Goal: Find specific page/section: Find specific page/section

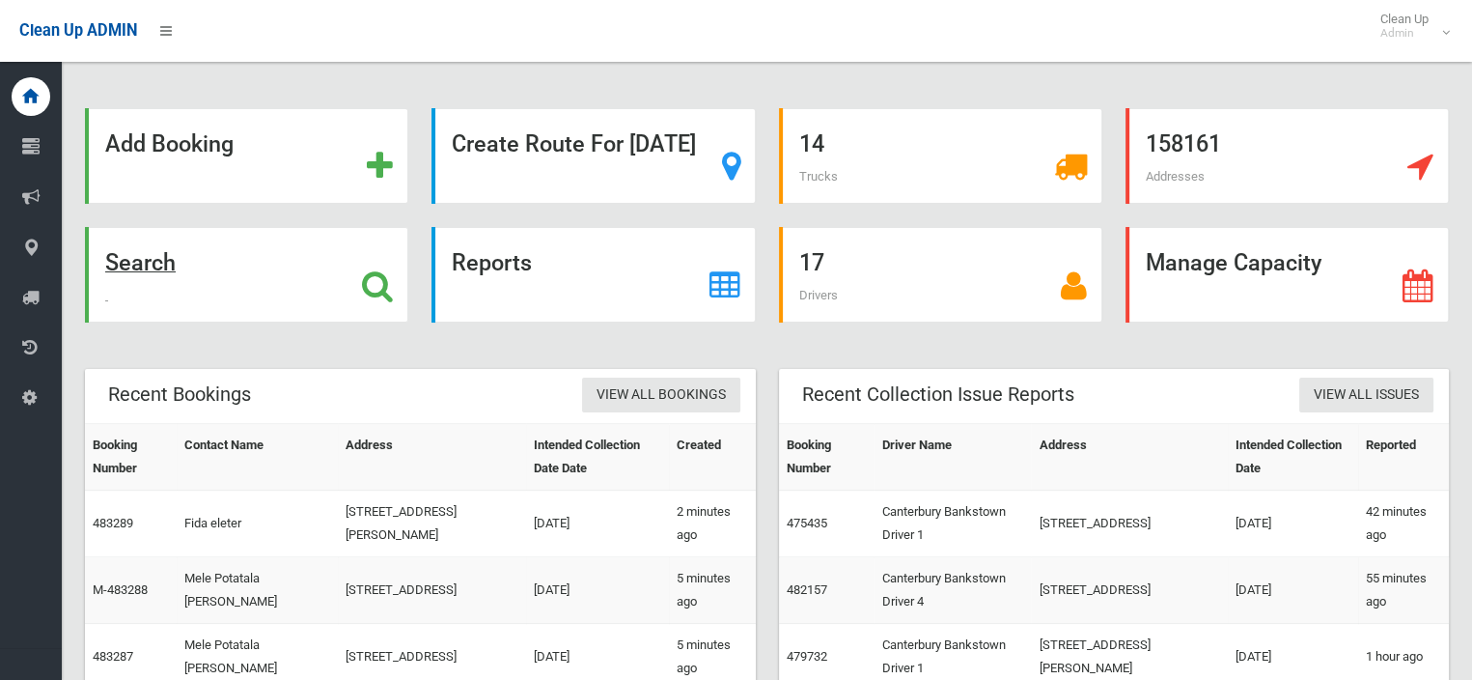
click at [176, 258] on strong "Search" at bounding box center [140, 262] width 70 height 27
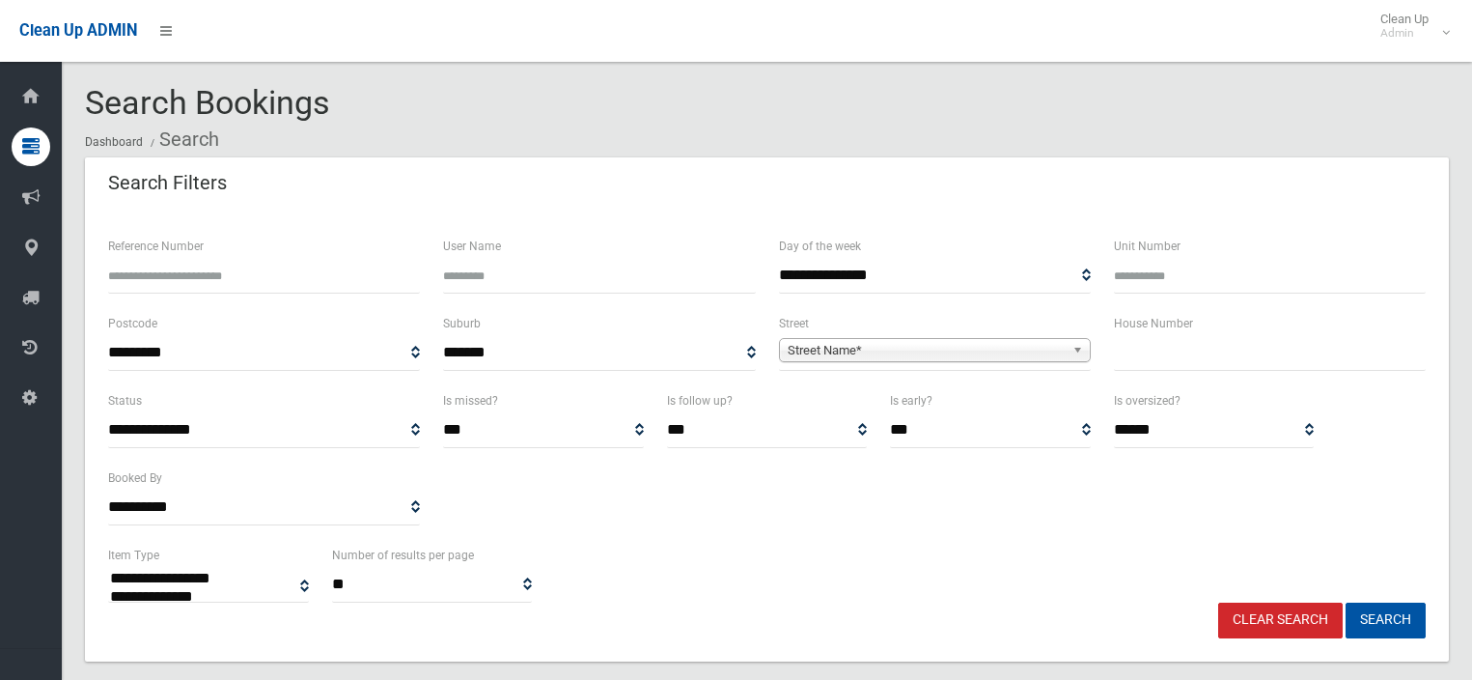
select select
click at [1207, 349] on input "text" at bounding box center [1270, 353] width 312 height 36
type input "**"
click at [967, 361] on div "Street Name*" at bounding box center [935, 350] width 312 height 24
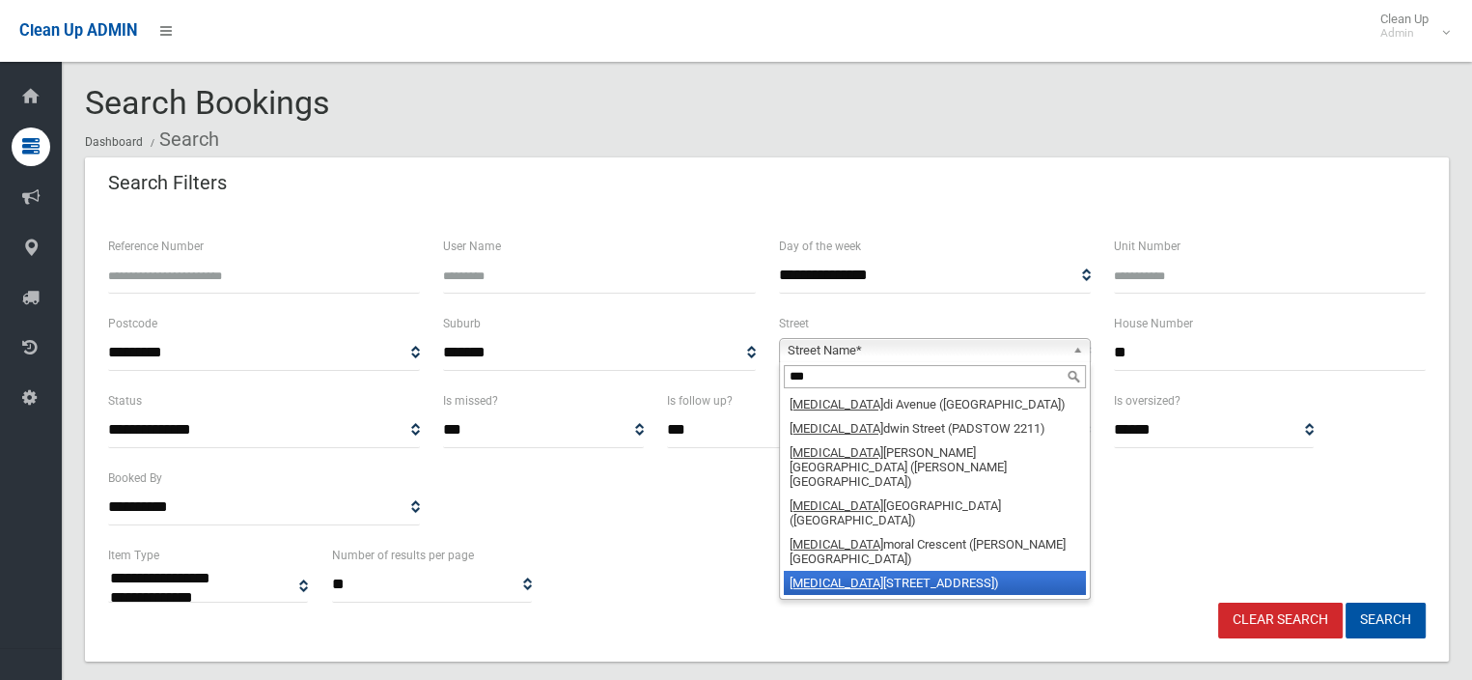
type input "***"
click at [911, 571] on li "[MEDICAL_DATA][GEOGRAPHIC_DATA] ([GEOGRAPHIC_DATA] 2191)" at bounding box center [935, 583] width 302 height 24
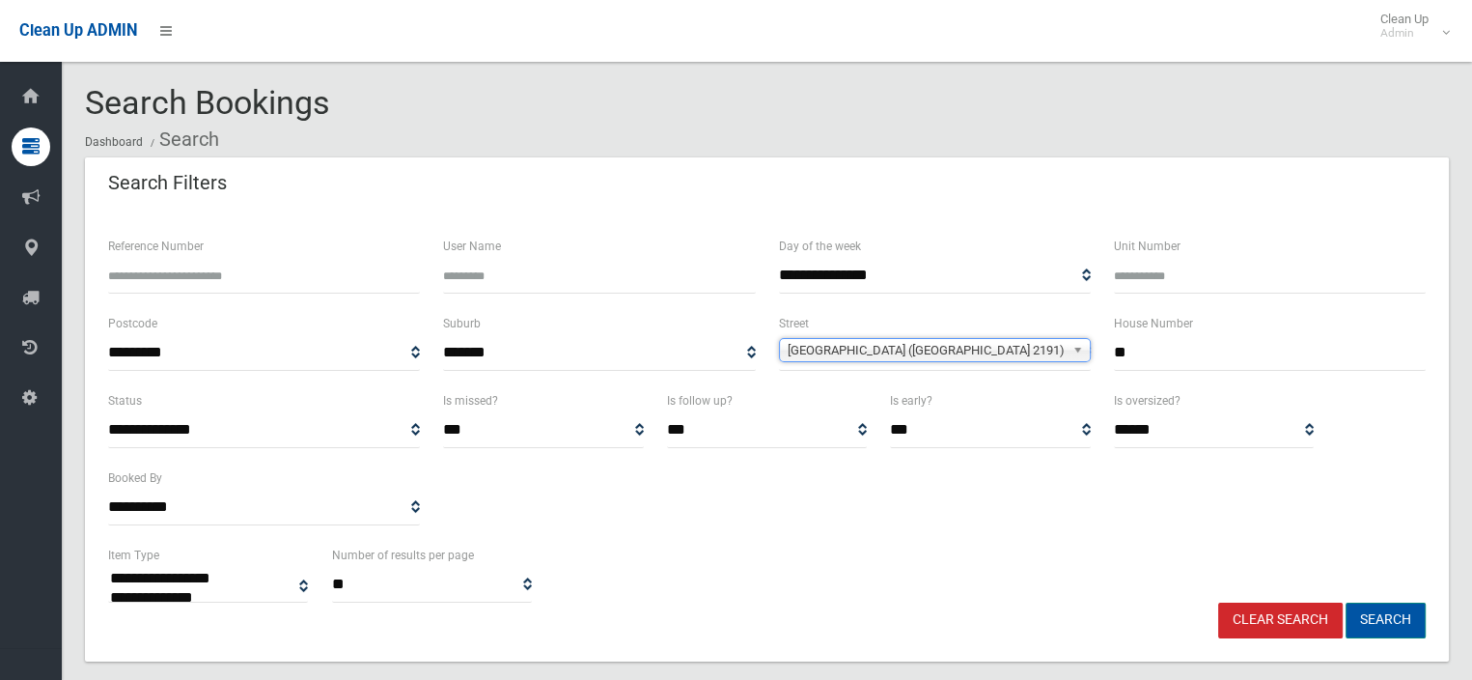
click at [1368, 614] on button "Search" at bounding box center [1386, 620] width 80 height 36
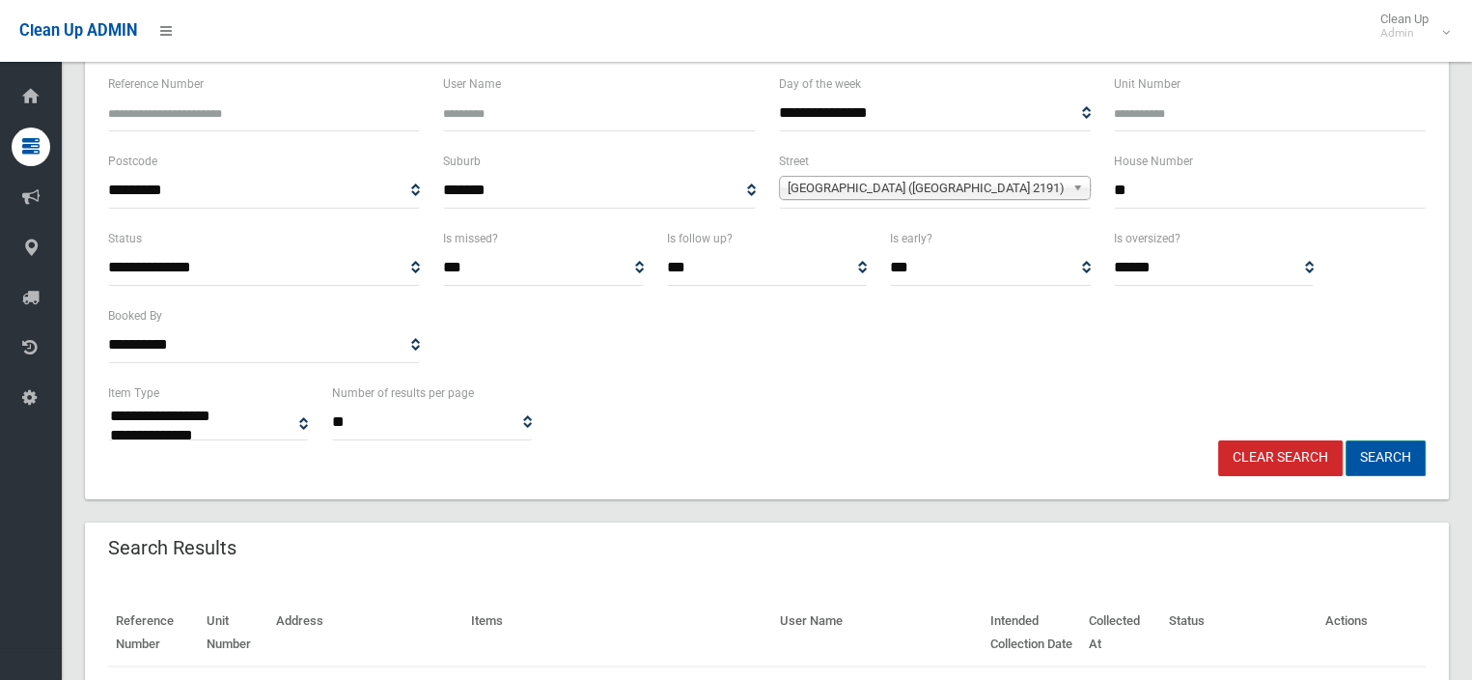
scroll to position [386, 0]
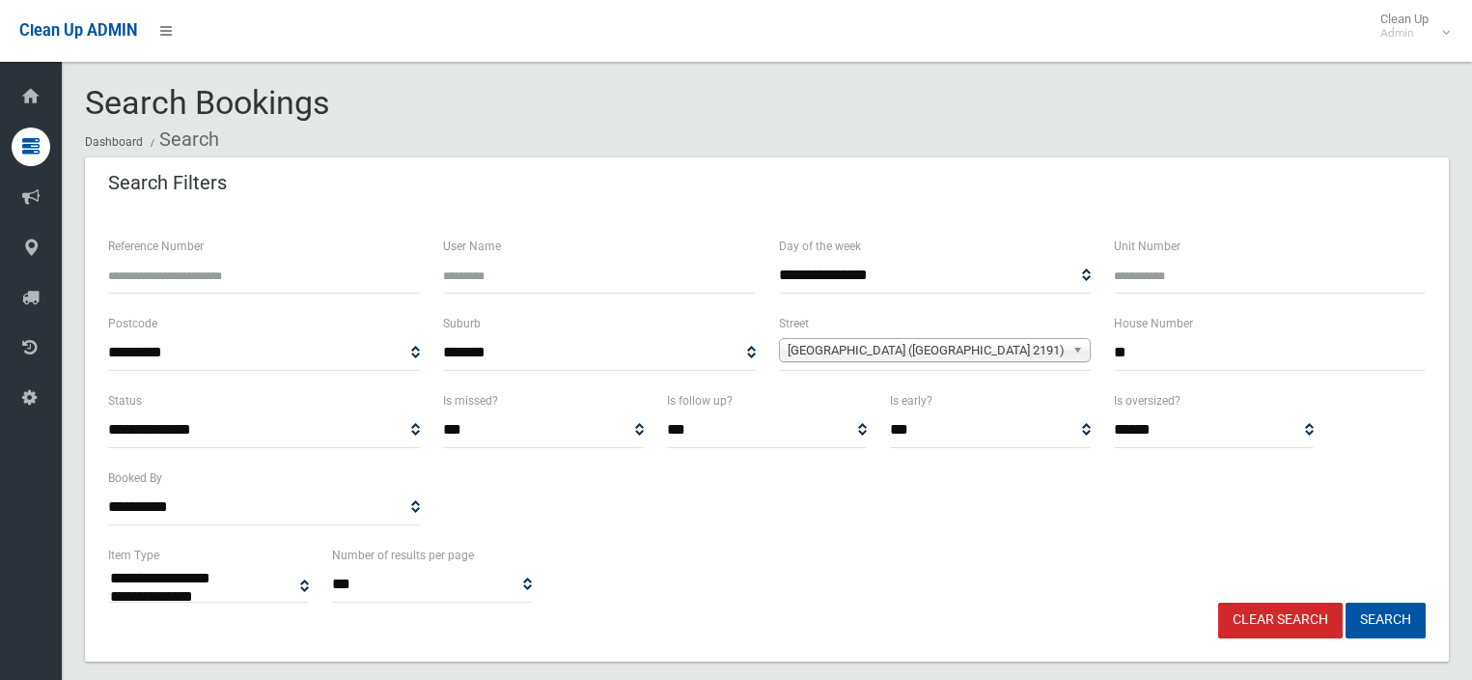
select select
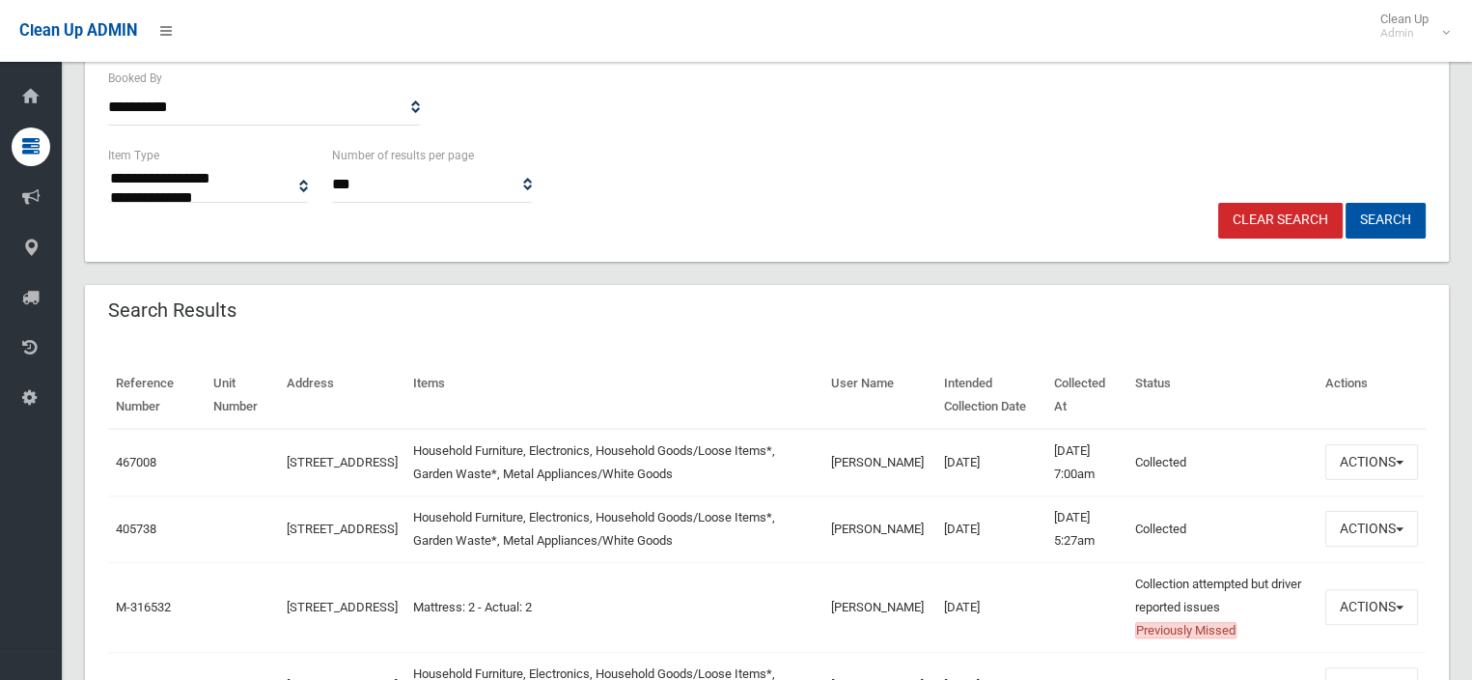
scroll to position [483, 0]
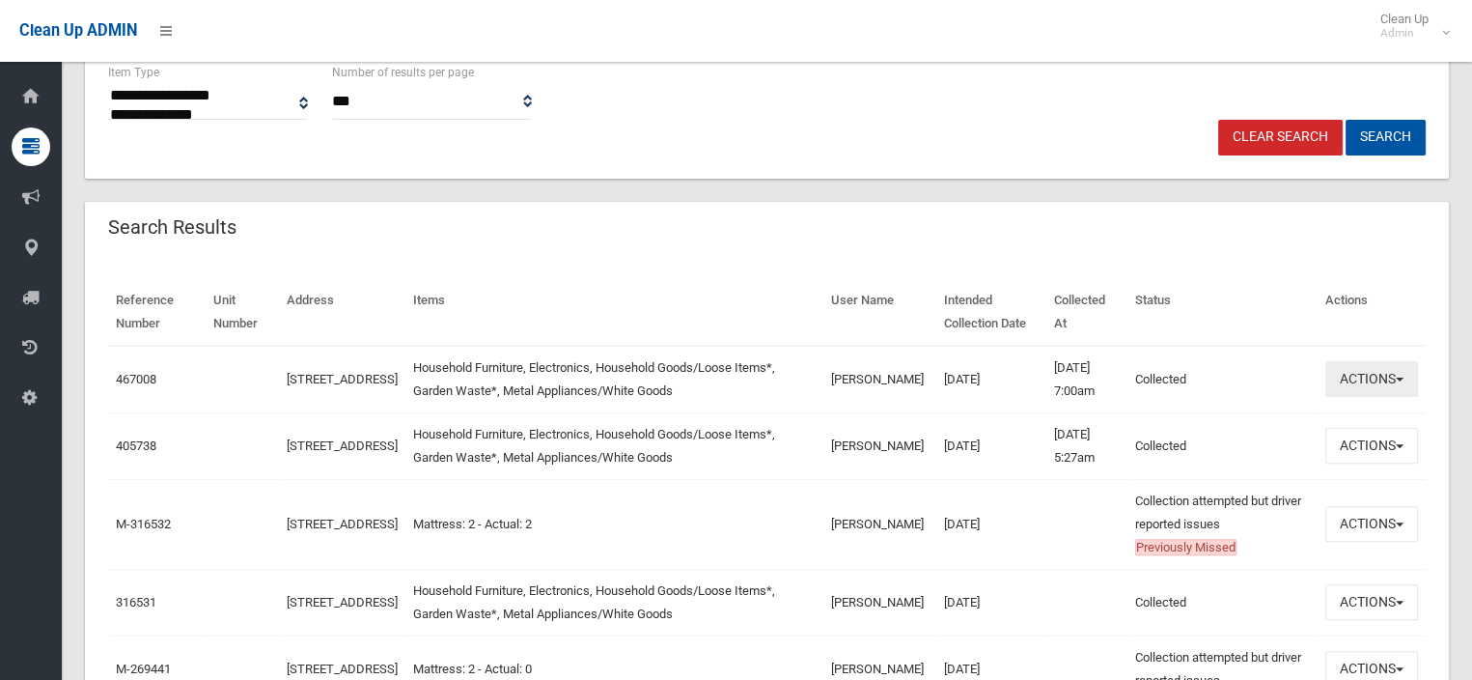
click at [1375, 370] on button "Actions" at bounding box center [1372, 379] width 93 height 36
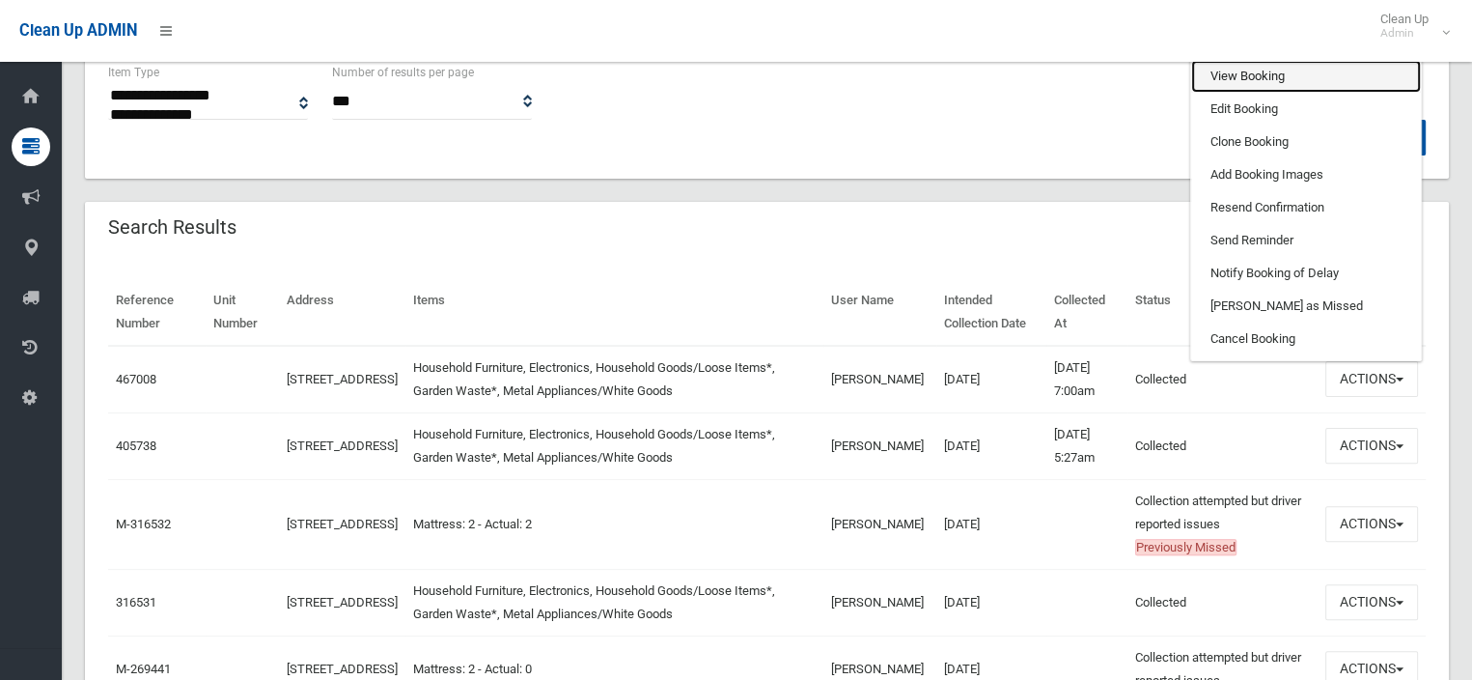
click at [1238, 76] on link "View Booking" at bounding box center [1306, 76] width 230 height 33
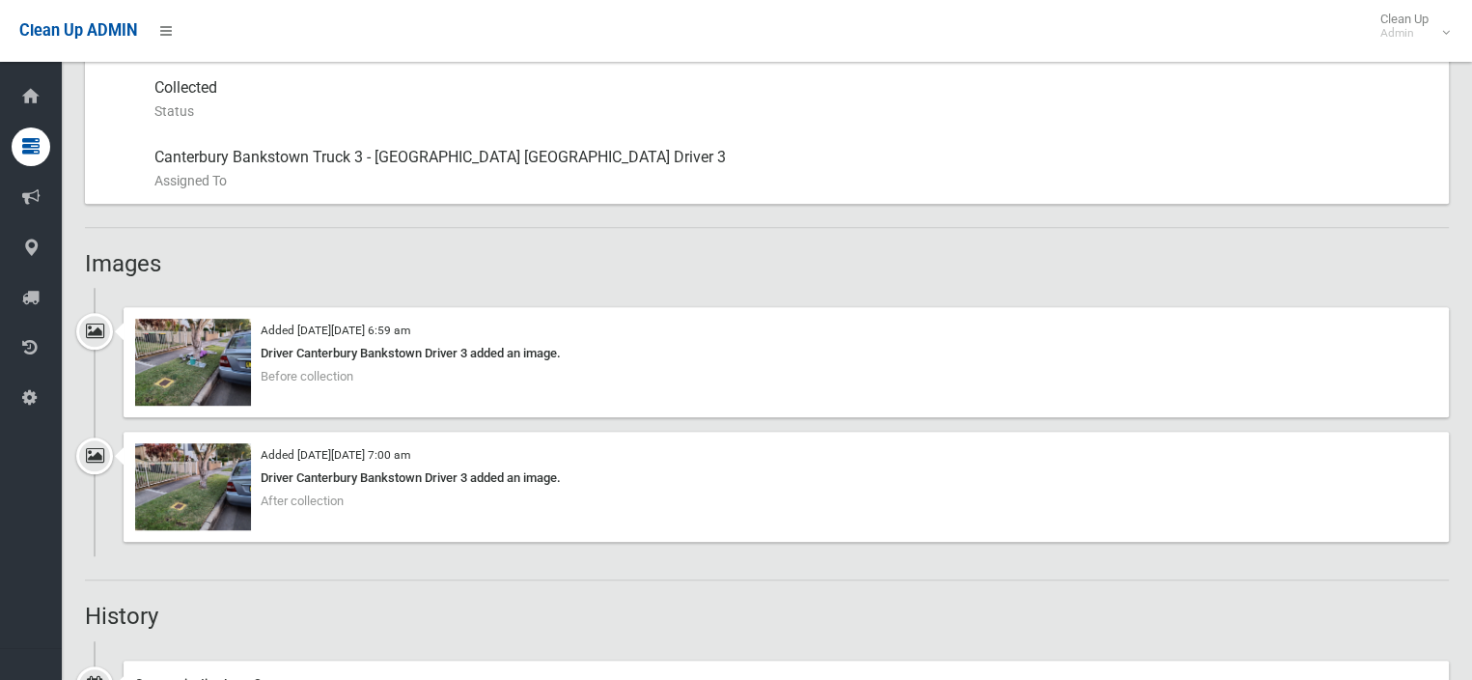
scroll to position [1255, 0]
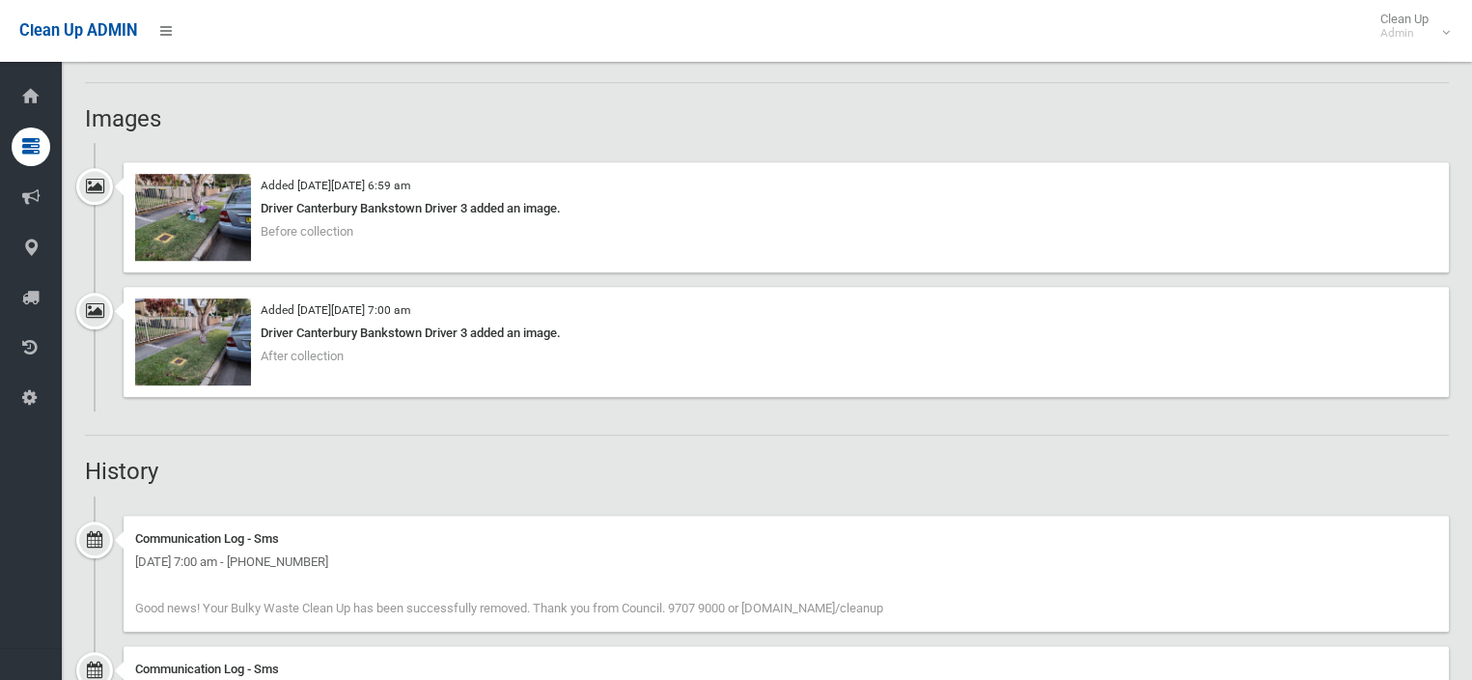
drag, startPoint x: 189, startPoint y: 165, endPoint x: 193, endPoint y: 198, distance: 33.1
click at [189, 174] on div "Added on Fri 11th July, 2025 at 6:59 am Driver Canterbury Bankstown Driver 3 ad…" at bounding box center [787, 217] width 1326 height 110
click at [194, 200] on img at bounding box center [193, 217] width 116 height 87
